Goal: Task Accomplishment & Management: Use online tool/utility

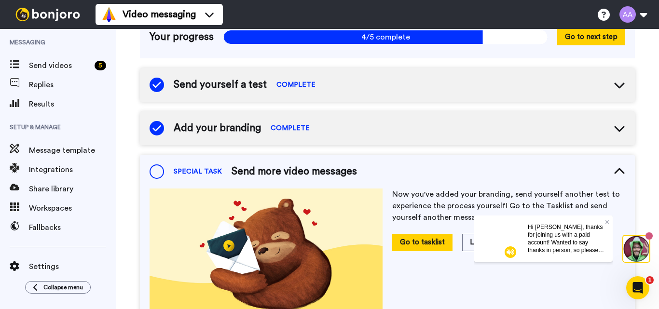
scroll to position [151, 0]
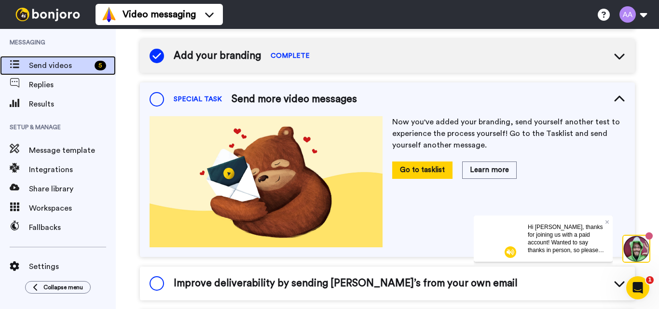
click at [54, 66] on span "Send videos" at bounding box center [60, 66] width 62 height 12
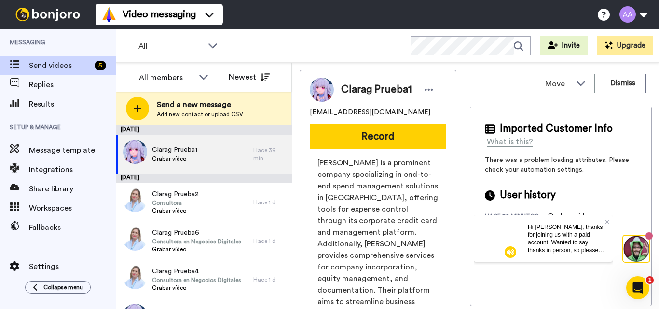
click at [605, 222] on div "Hi Ana, thanks for joining us with a paid account! Wanted to say thanks in pers…" at bounding box center [566, 238] width 93 height 46
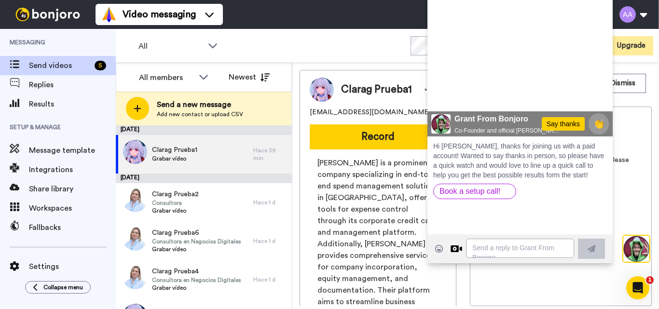
click at [441, 92] on icon "Play/Pause" at bounding box center [441, 95] width 14 height 18
click at [276, 14] on div "Video messaging Switch to Video messaging Testimonials Try me for free! Setting…" at bounding box center [378, 14] width 564 height 29
click at [644, 15] on button at bounding box center [633, 14] width 37 height 21
drag, startPoint x: 583, startPoint y: 9, endPoint x: 577, endPoint y: 28, distance: 19.6
click at [583, 10] on video at bounding box center [520, 59] width 185 height 154
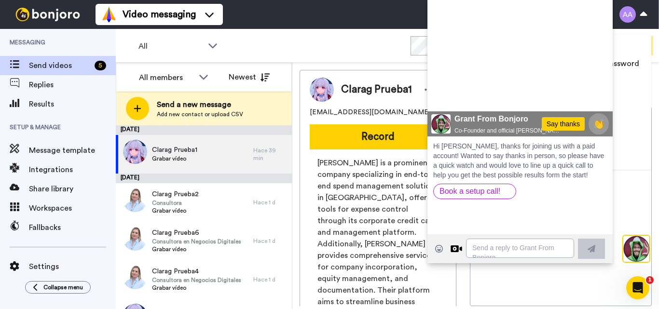
click at [441, 95] on icon "Play/Pause" at bounding box center [441, 95] width 14 height 18
drag, startPoint x: 317, startPoint y: 48, endPoint x: 259, endPoint y: 29, distance: 61.4
click at [317, 48] on div "All WORKSPACES View all All Default Task List + Add a new workspace Invite Upgr…" at bounding box center [387, 46] width 543 height 34
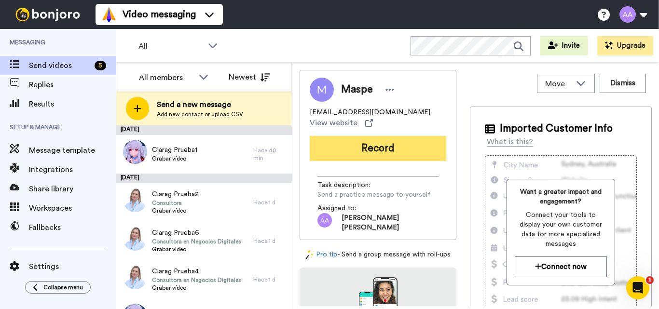
click at [371, 145] on button "Record" at bounding box center [378, 148] width 137 height 25
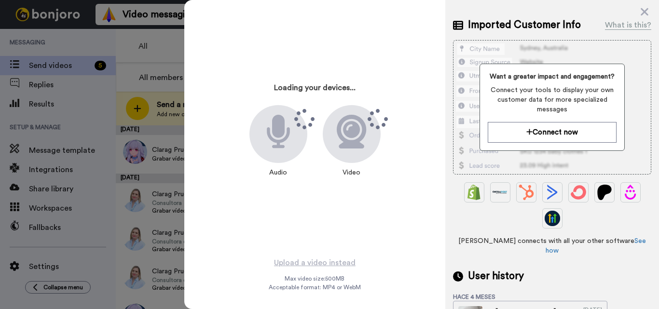
scroll to position [97, 0]
click at [643, 8] on icon at bounding box center [645, 12] width 10 height 12
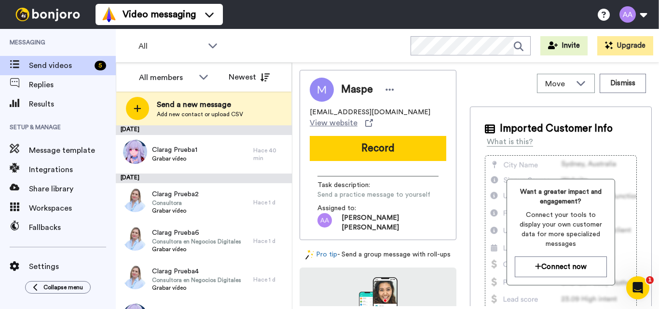
scroll to position [0, 0]
click at [343, 123] on span "View website" at bounding box center [334, 123] width 48 height 12
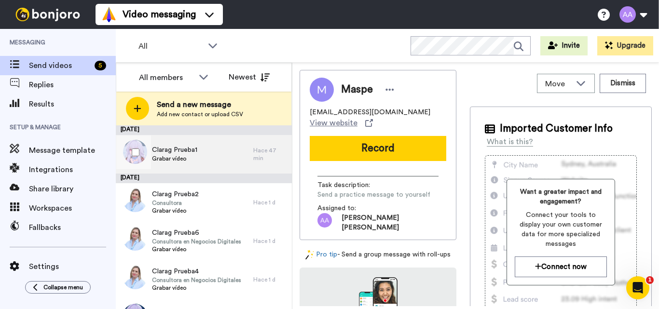
click at [174, 156] on span "Grabar vídeo" at bounding box center [174, 159] width 45 height 8
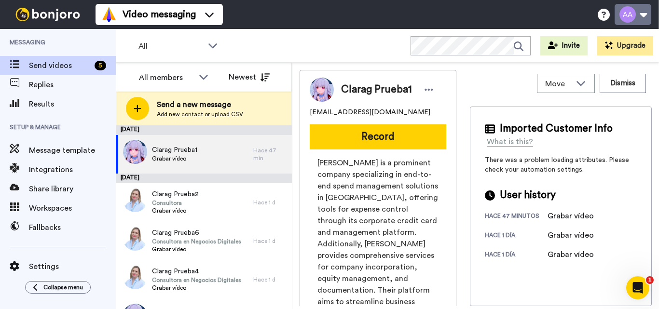
click at [641, 15] on button at bounding box center [633, 14] width 37 height 21
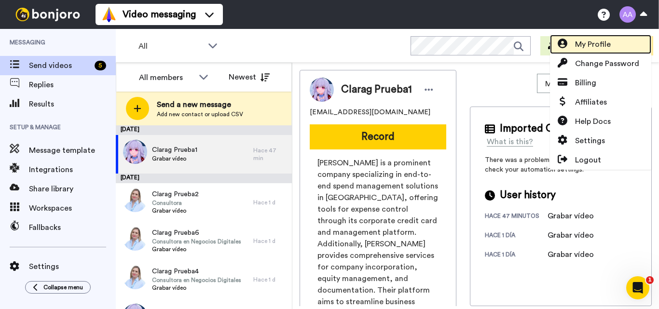
click at [601, 48] on span "My Profile" at bounding box center [593, 45] width 36 height 12
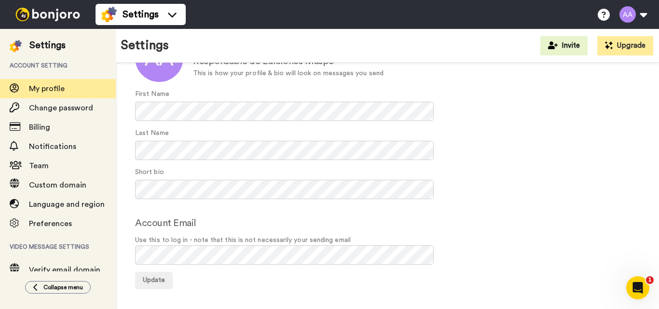
scroll to position [89, 0]
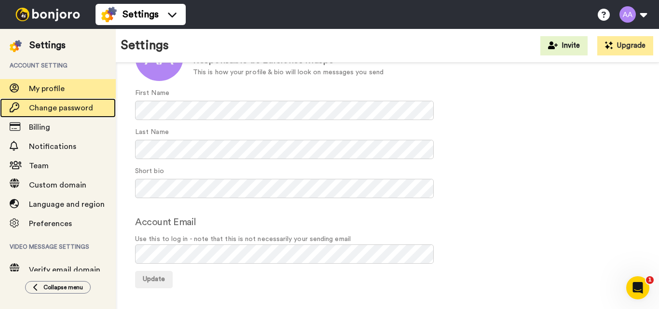
click at [57, 108] on span "Change password" at bounding box center [61, 108] width 64 height 8
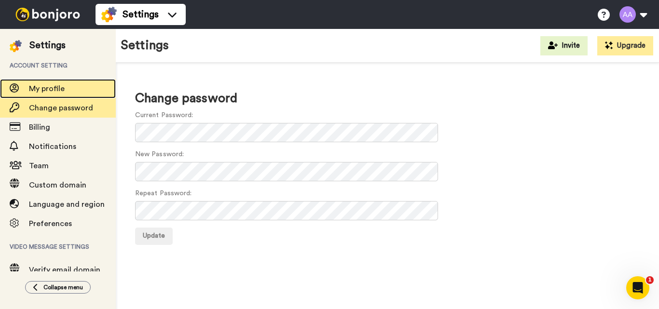
click at [49, 87] on span "My profile" at bounding box center [47, 89] width 36 height 8
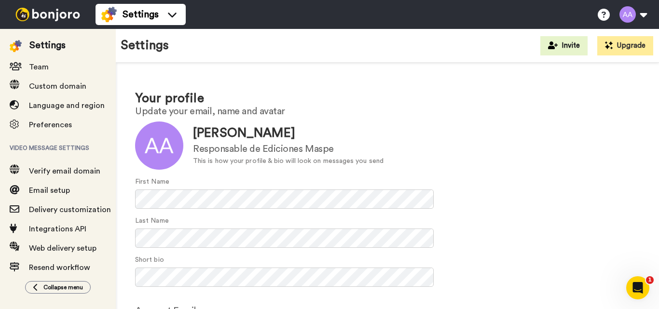
scroll to position [112, 0]
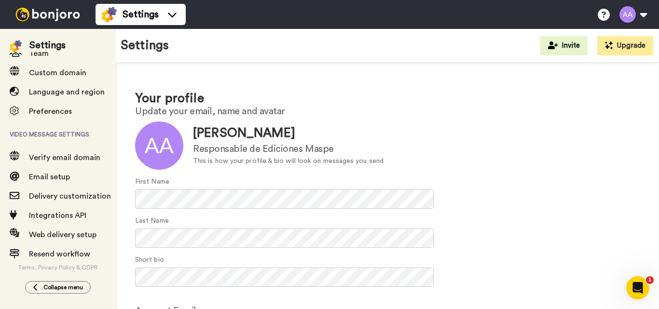
click at [31, 10] on img at bounding box center [48, 15] width 72 height 14
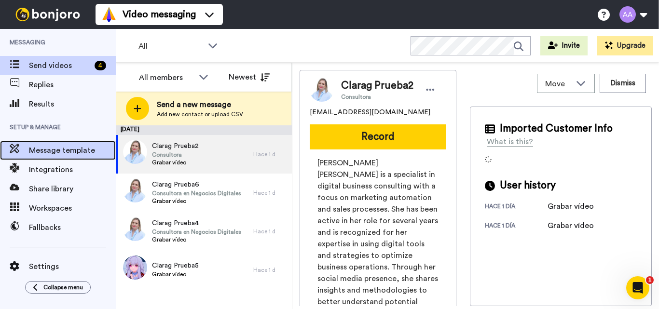
click at [69, 148] on span "Message template" at bounding box center [72, 151] width 87 height 12
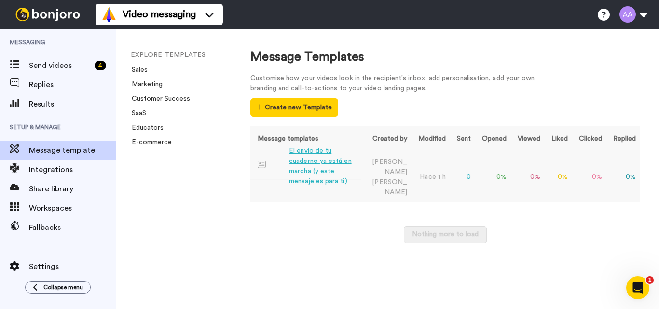
click at [320, 164] on div "El envío de tu cuaderno ya está en marcha (y este mensaje es para ti)" at bounding box center [323, 166] width 68 height 41
click at [43, 16] on img at bounding box center [48, 15] width 72 height 14
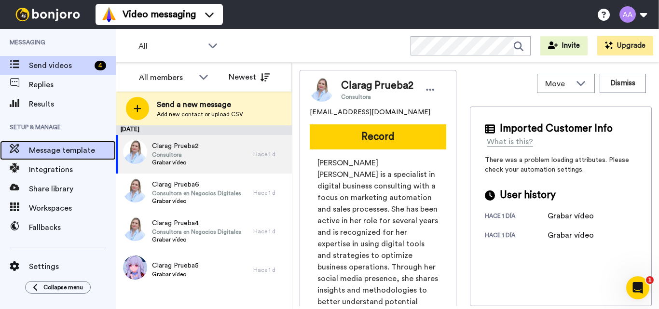
click at [57, 152] on span "Message template" at bounding box center [72, 151] width 87 height 12
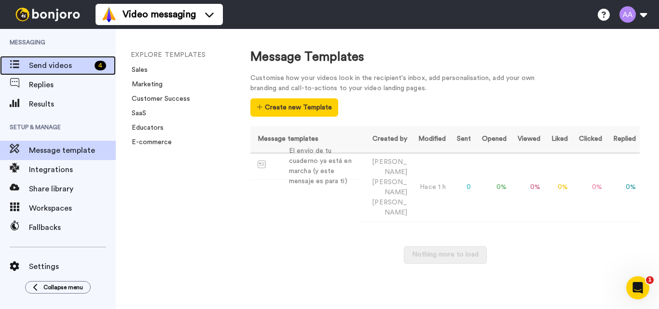
click at [46, 67] on span "Send videos" at bounding box center [60, 66] width 62 height 12
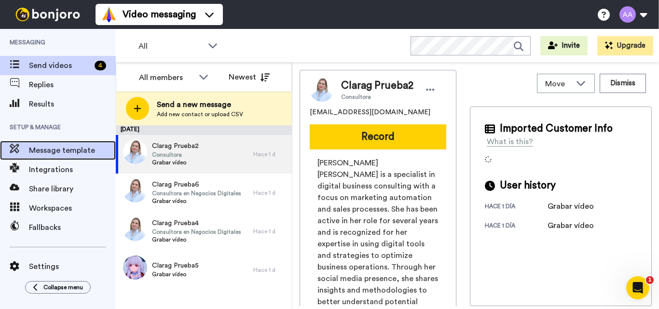
click at [68, 152] on span "Message template" at bounding box center [72, 151] width 87 height 12
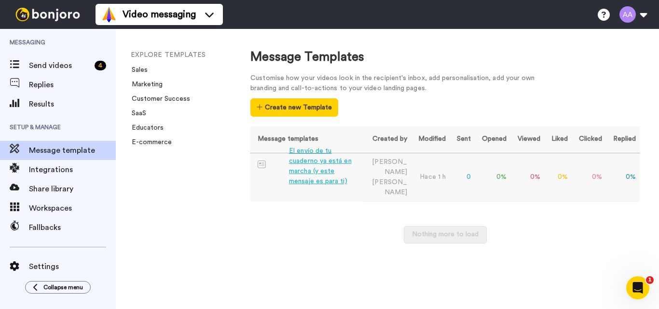
click at [305, 164] on div "El envío de tu cuaderno ya está en marcha (y este mensaje es para ti)" at bounding box center [323, 166] width 68 height 41
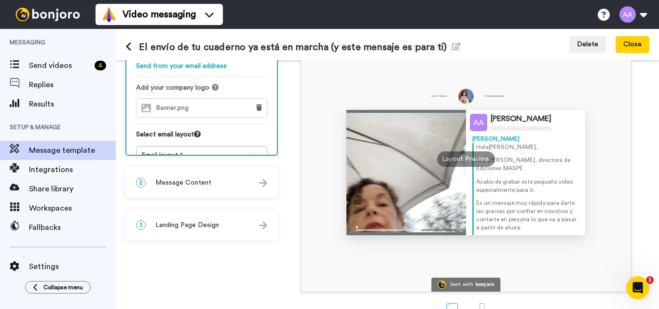
scroll to position [48, 0]
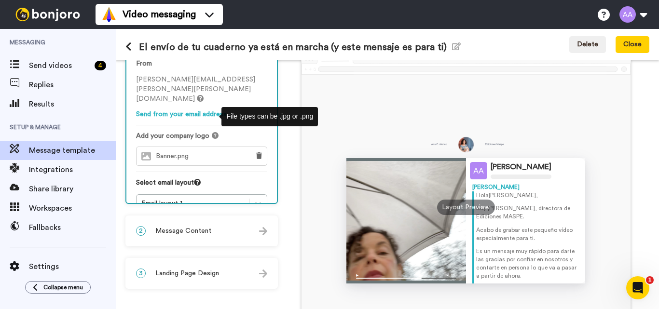
click at [213, 132] on icon at bounding box center [215, 135] width 7 height 7
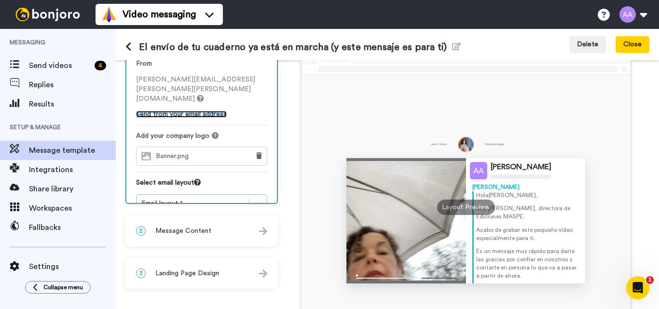
click at [181, 111] on link "Send from your email address" at bounding box center [181, 114] width 91 height 7
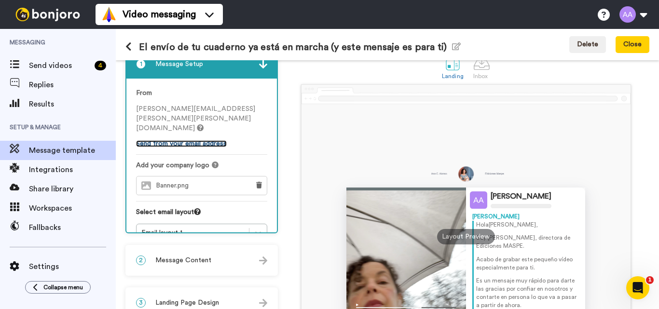
scroll to position [0, 0]
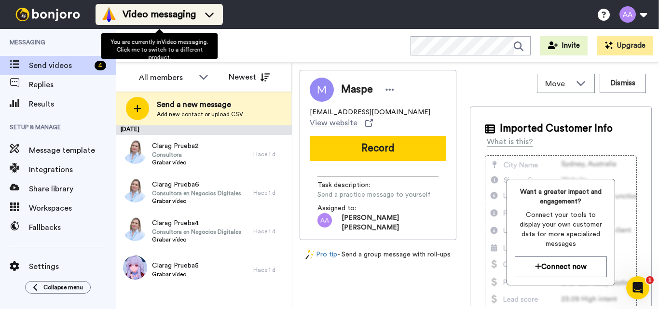
click at [206, 16] on icon at bounding box center [209, 15] width 15 height 10
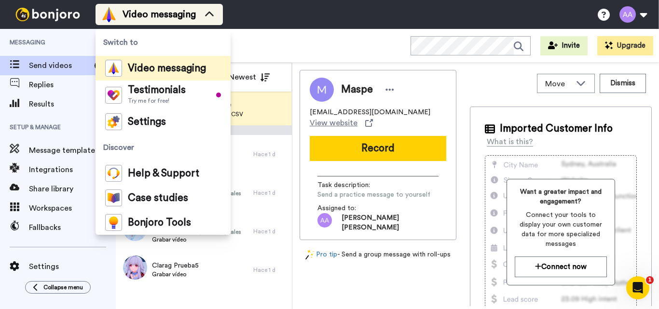
click at [206, 16] on icon at bounding box center [209, 15] width 15 height 10
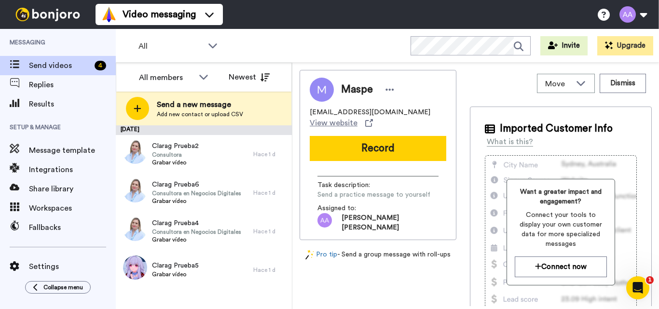
click at [369, 148] on button "Record" at bounding box center [378, 148] width 137 height 25
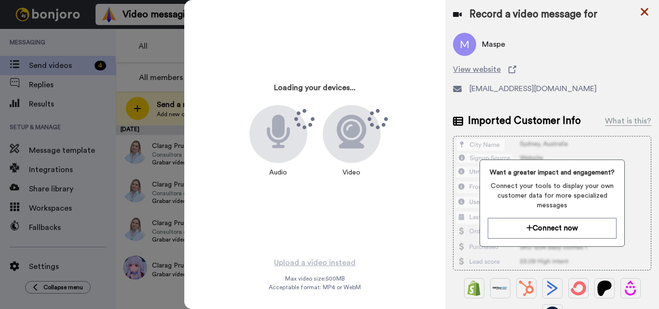
click at [644, 7] on icon at bounding box center [645, 12] width 10 height 12
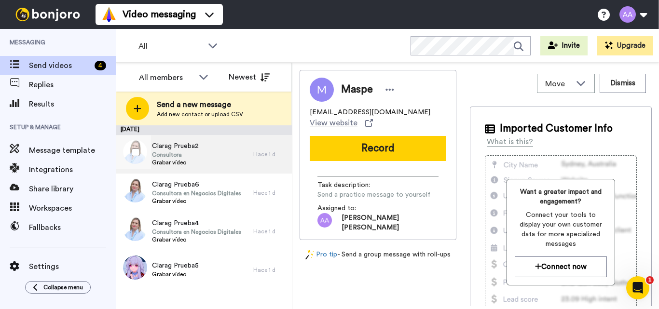
click at [194, 147] on span "Clarag Prueba2" at bounding box center [175, 146] width 47 height 10
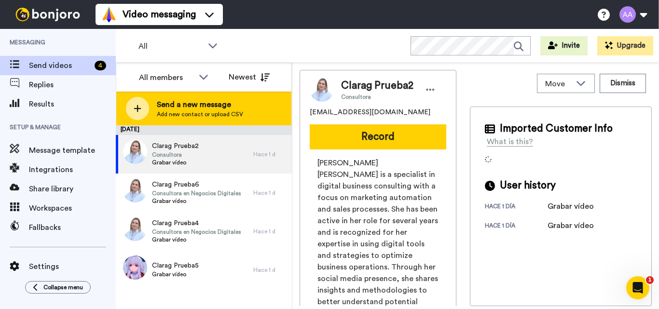
click at [203, 113] on span "Add new contact or upload CSV" at bounding box center [200, 115] width 86 height 8
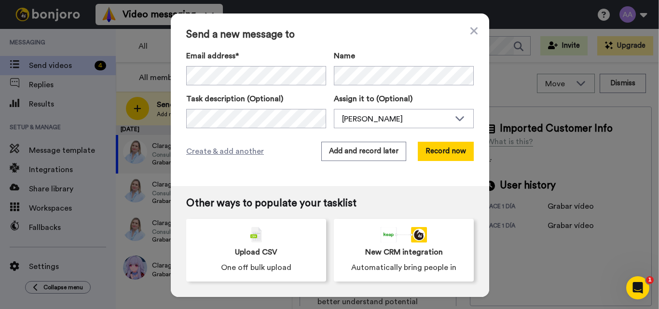
drag, startPoint x: 469, startPoint y: 30, endPoint x: 434, endPoint y: 49, distance: 39.7
click at [471, 31] on icon at bounding box center [474, 31] width 7 height 12
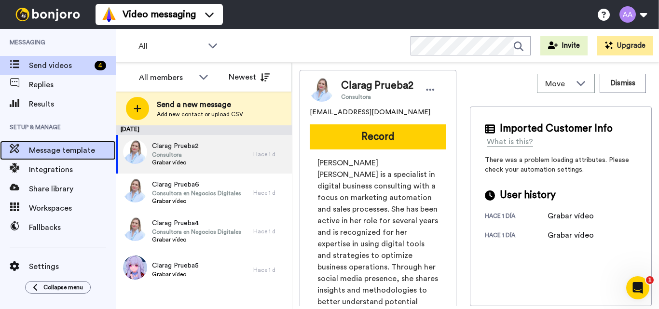
click at [59, 152] on span "Message template" at bounding box center [72, 151] width 87 height 12
